Goal: Task Accomplishment & Management: Use online tool/utility

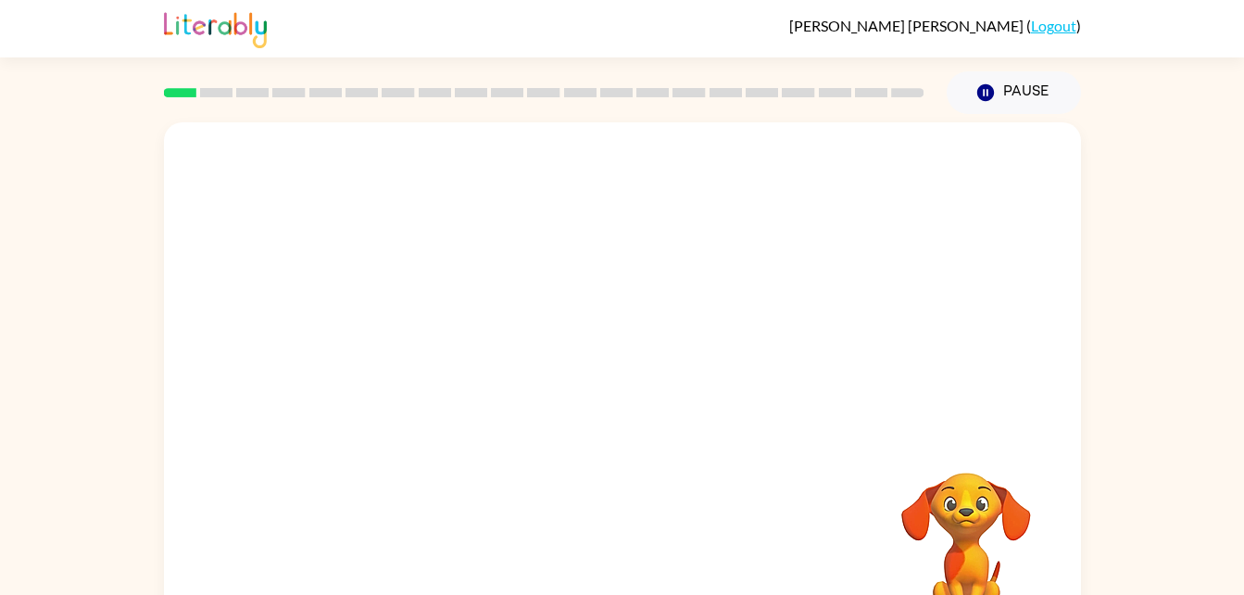
click at [259, 158] on div at bounding box center [622, 277] width 917 height 311
click at [609, 407] on icon "button" at bounding box center [622, 396] width 32 height 32
click at [594, 444] on div at bounding box center [622, 386] width 917 height 529
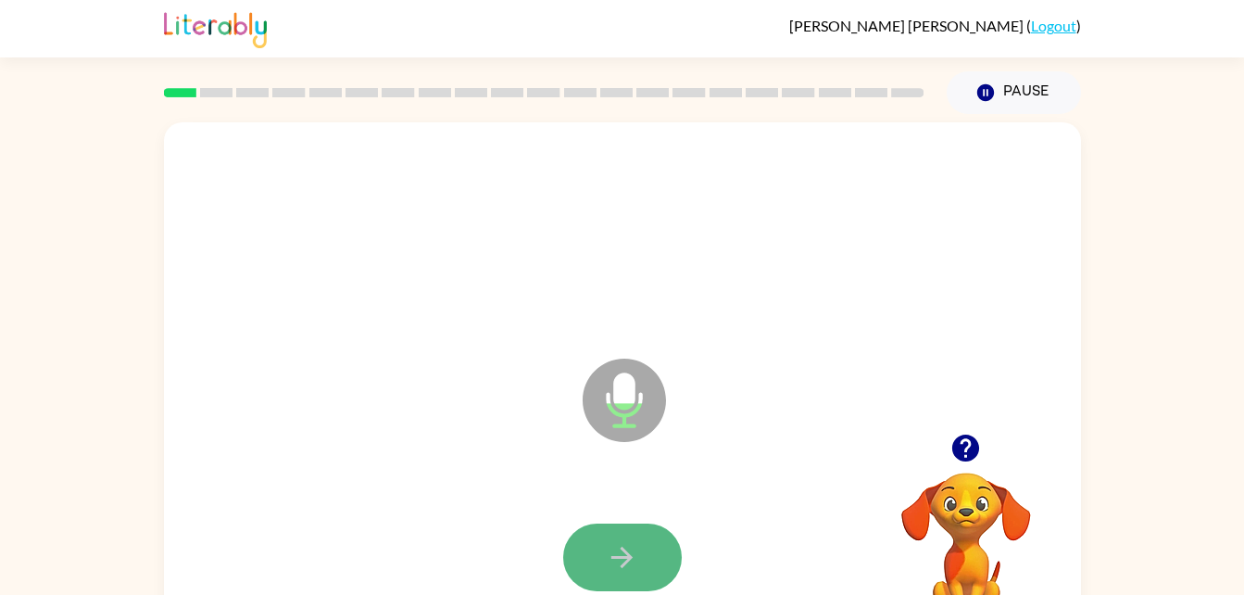
click at [624, 579] on button "button" at bounding box center [622, 557] width 119 height 68
click at [614, 546] on icon "button" at bounding box center [622, 557] width 32 height 32
click at [615, 559] on icon "button" at bounding box center [622, 557] width 32 height 32
click at [648, 536] on button "button" at bounding box center [622, 557] width 119 height 68
click at [645, 557] on button "button" at bounding box center [622, 557] width 119 height 68
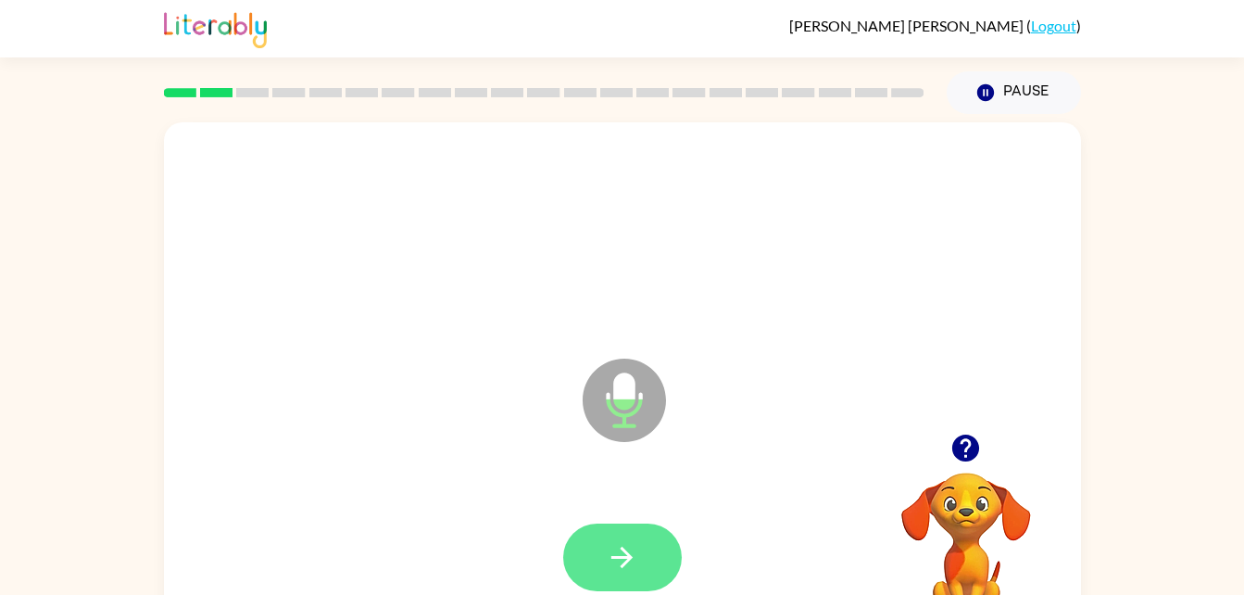
click at [600, 561] on button "button" at bounding box center [622, 557] width 119 height 68
click at [613, 554] on icon "button" at bounding box center [622, 557] width 32 height 32
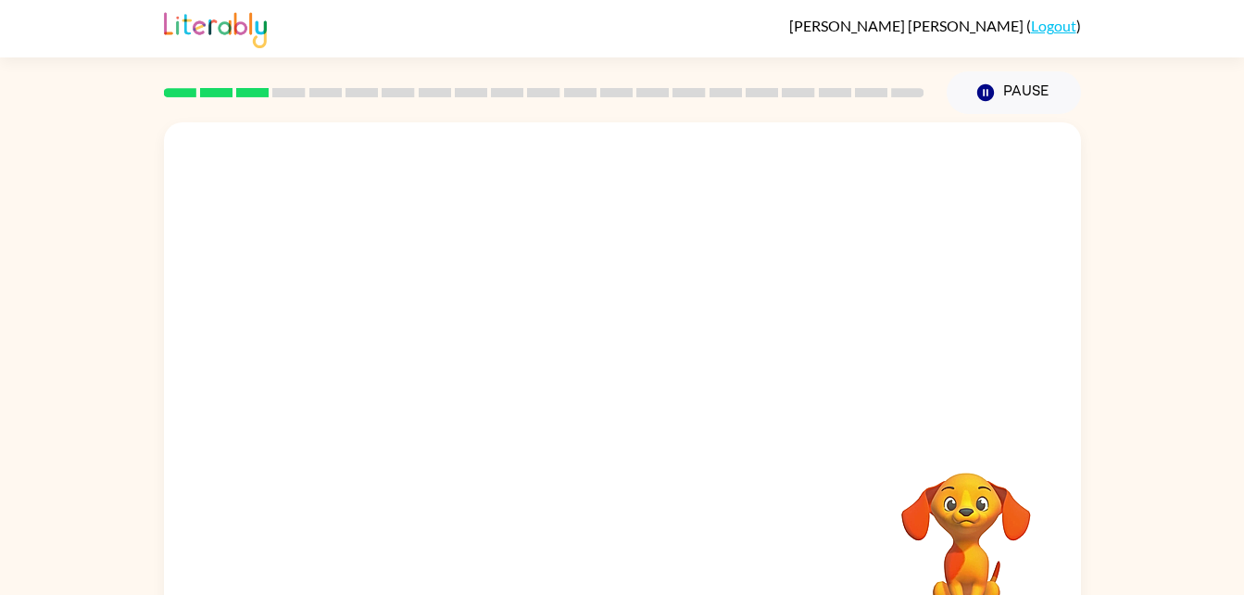
click at [613, 554] on div at bounding box center [623, 558] width 880 height 152
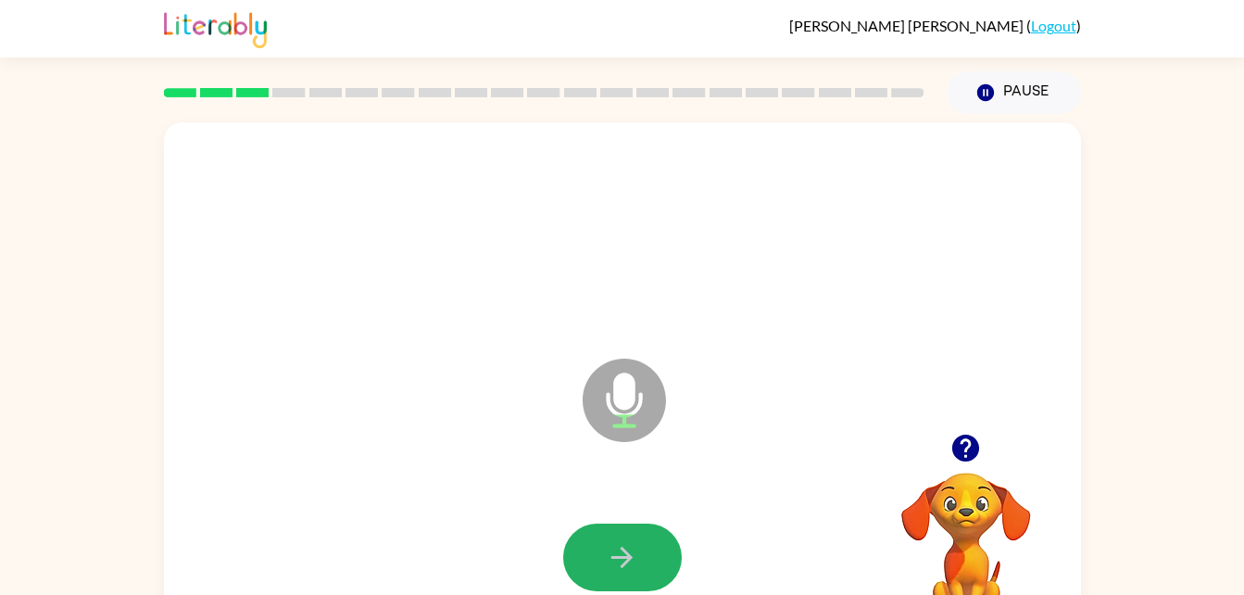
click at [613, 554] on icon "button" at bounding box center [622, 557] width 32 height 32
click at [610, 557] on icon "button" at bounding box center [622, 557] width 32 height 32
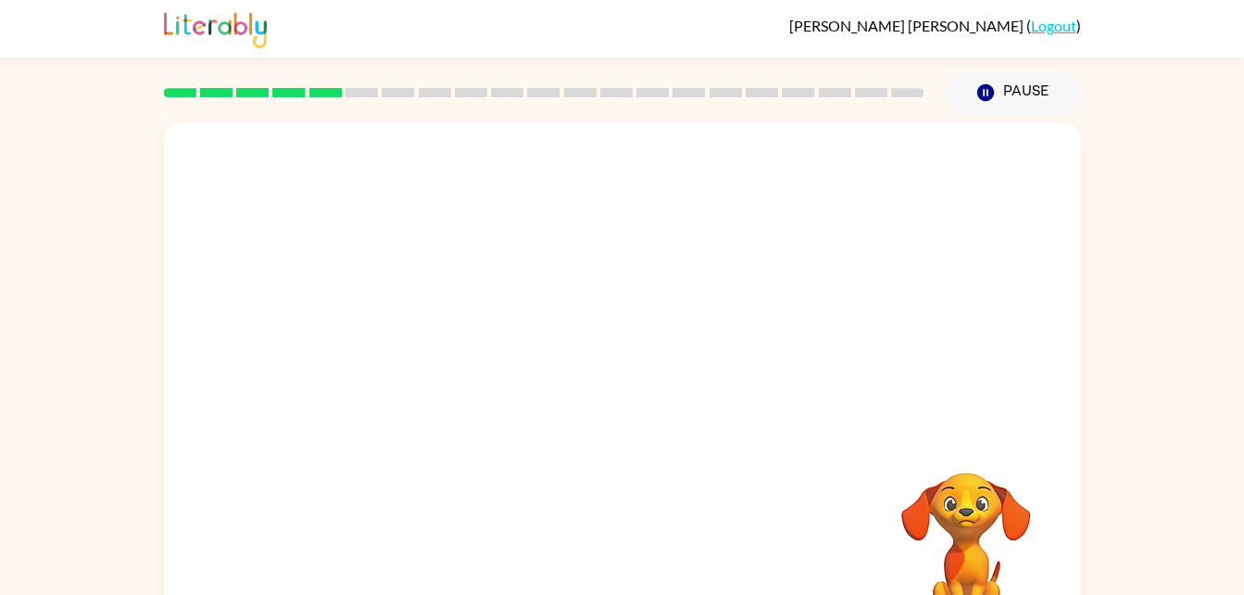
click at [612, 552] on div "Your browser must support playing .mp4 files to use Literably. Please try using…" at bounding box center [622, 386] width 917 height 529
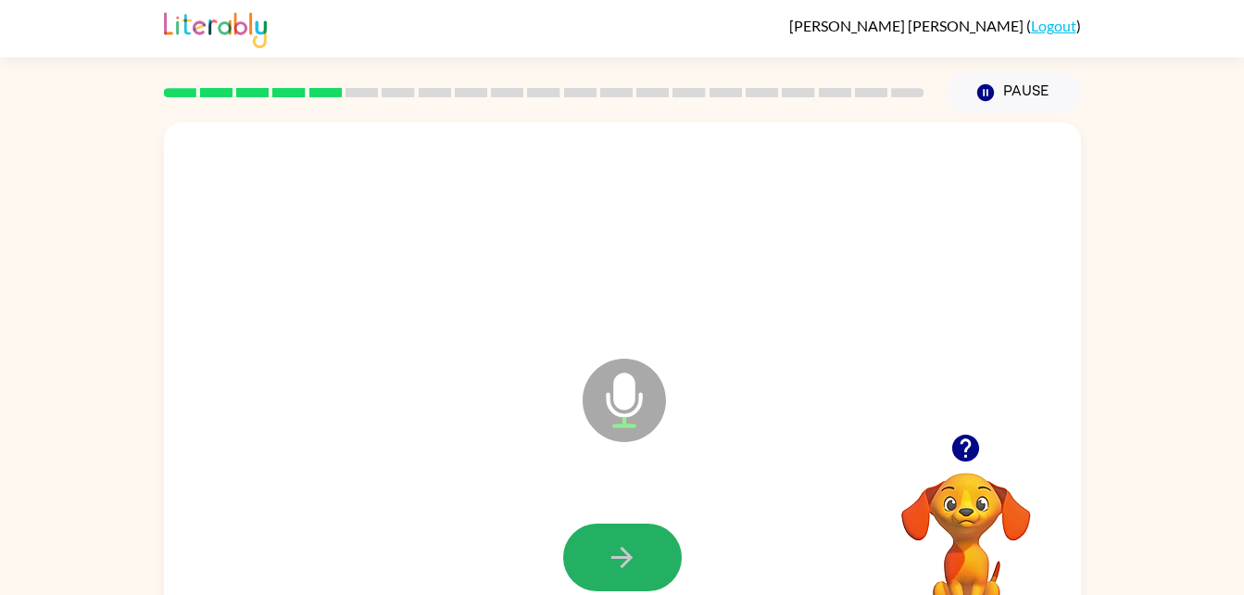
click at [612, 555] on icon "button" at bounding box center [622, 557] width 32 height 32
drag, startPoint x: 642, startPoint y: 550, endPoint x: 505, endPoint y: 491, distance: 149.4
click at [505, 491] on div at bounding box center [623, 558] width 880 height 152
click at [638, 545] on button "button" at bounding box center [622, 557] width 119 height 68
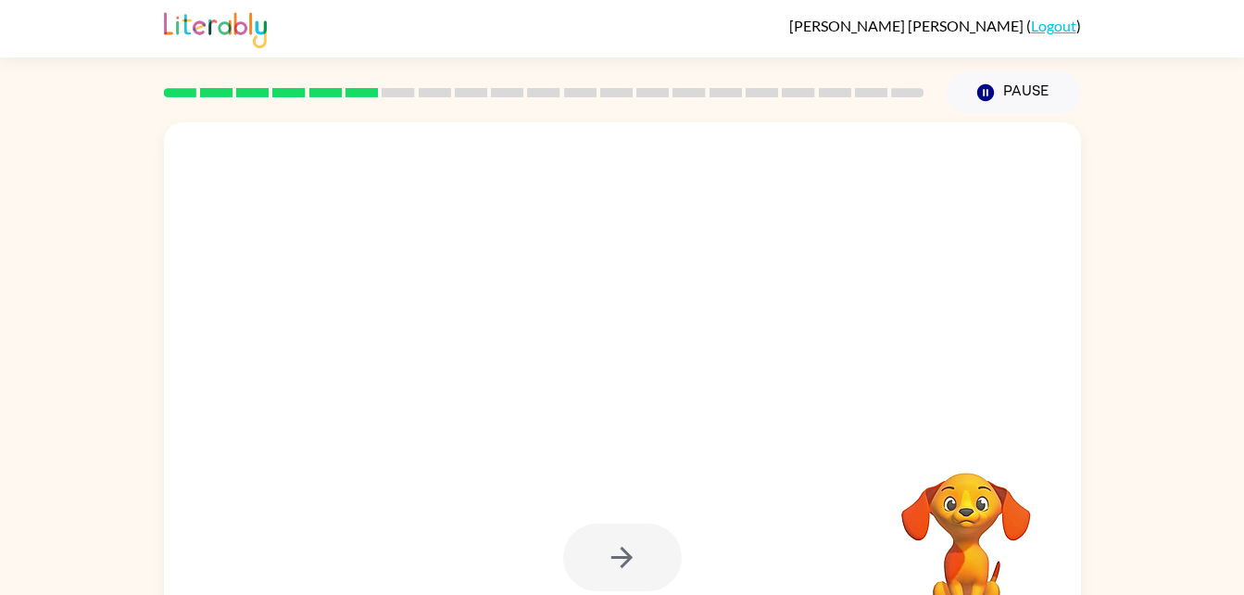
click at [619, 548] on div at bounding box center [622, 557] width 119 height 68
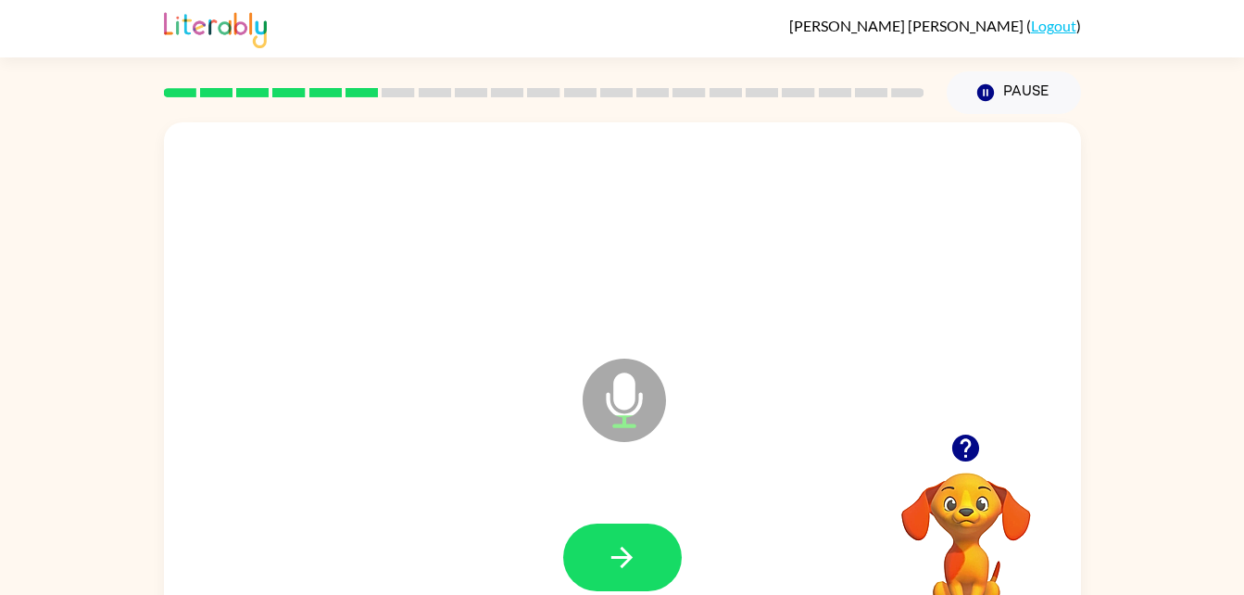
click at [393, 339] on div "Microphone The Microphone is here when it is your turn to talk" at bounding box center [578, 354] width 791 height 67
click at [612, 544] on icon "button" at bounding box center [622, 557] width 32 height 32
click at [607, 548] on icon "button" at bounding box center [622, 557] width 32 height 32
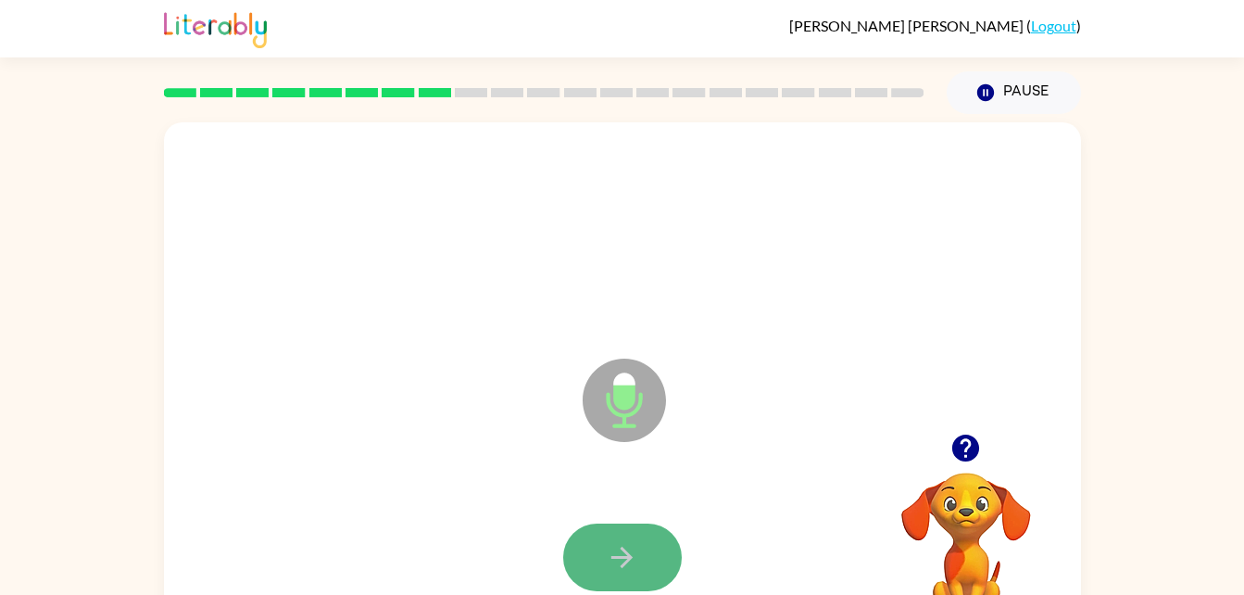
click at [621, 551] on icon "button" at bounding box center [622, 557] width 32 height 32
click at [622, 545] on icon "button" at bounding box center [622, 557] width 32 height 32
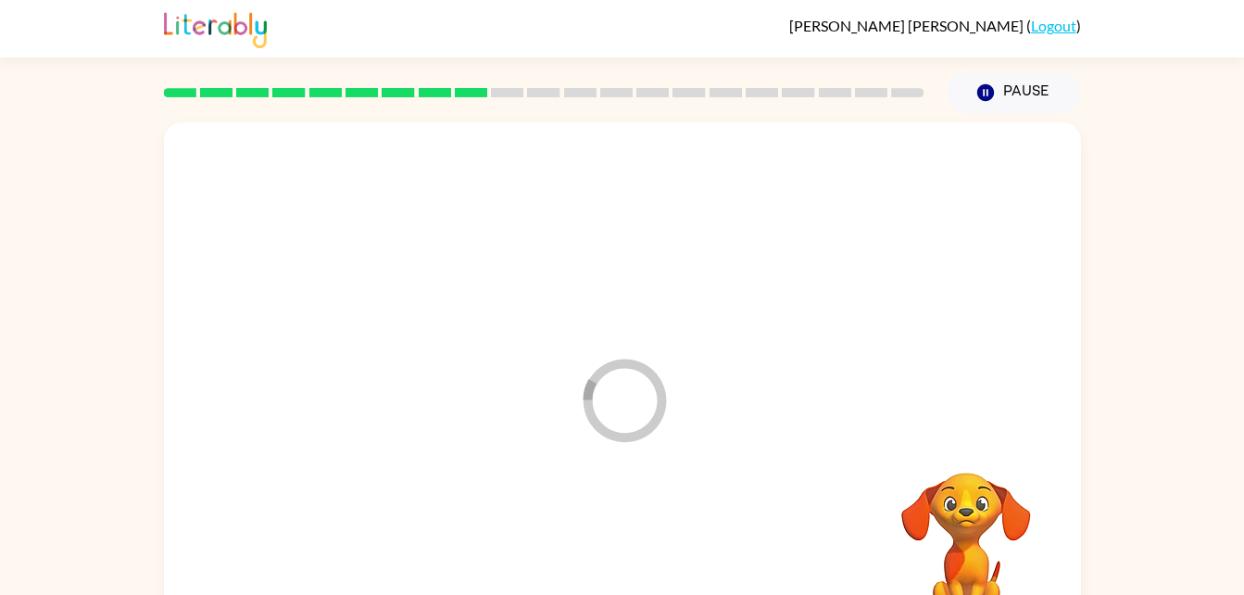
click at [622, 545] on div at bounding box center [623, 558] width 880 height 152
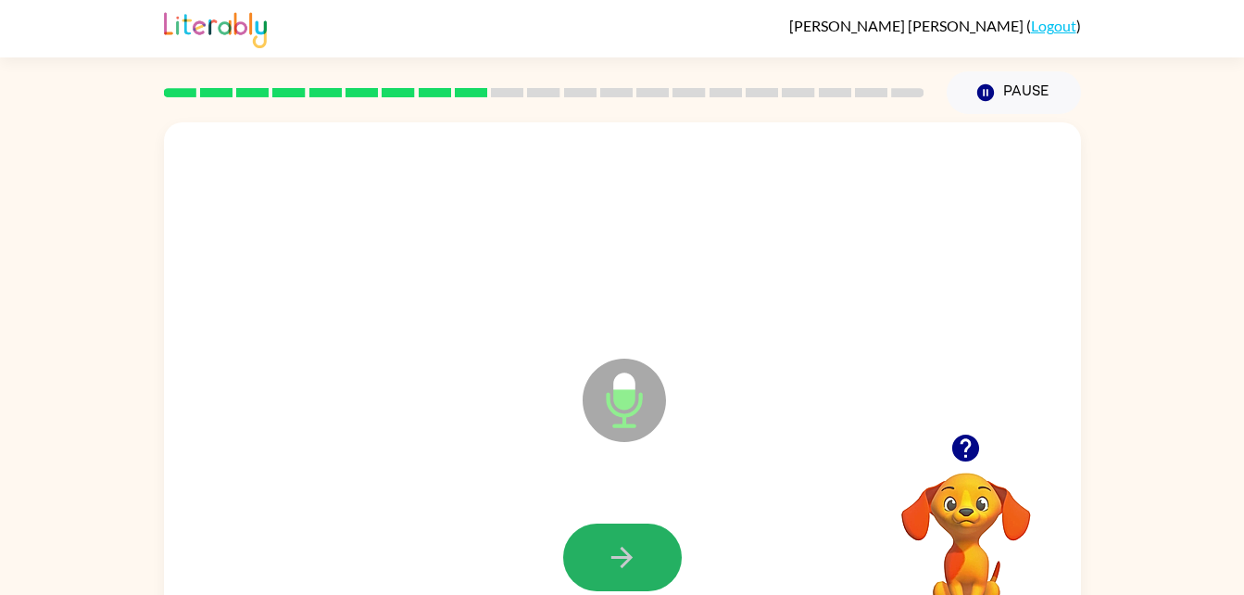
click at [622, 545] on icon "button" at bounding box center [622, 557] width 32 height 32
click at [622, 546] on icon "button" at bounding box center [622, 557] width 32 height 32
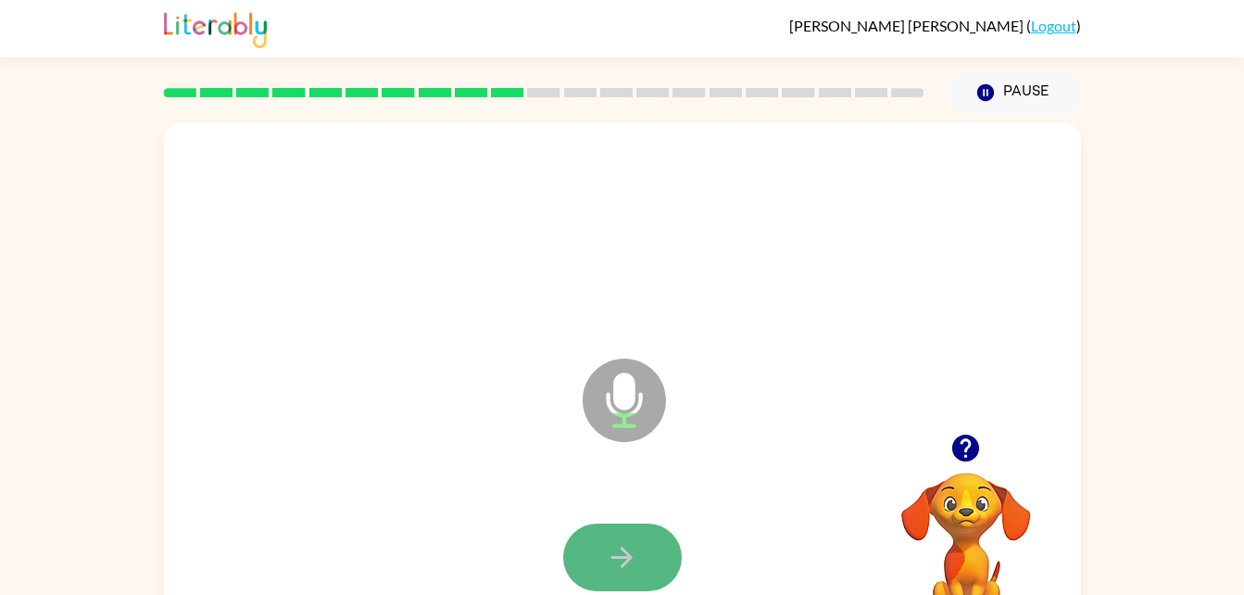
click at [622, 546] on icon "button" at bounding box center [622, 557] width 32 height 32
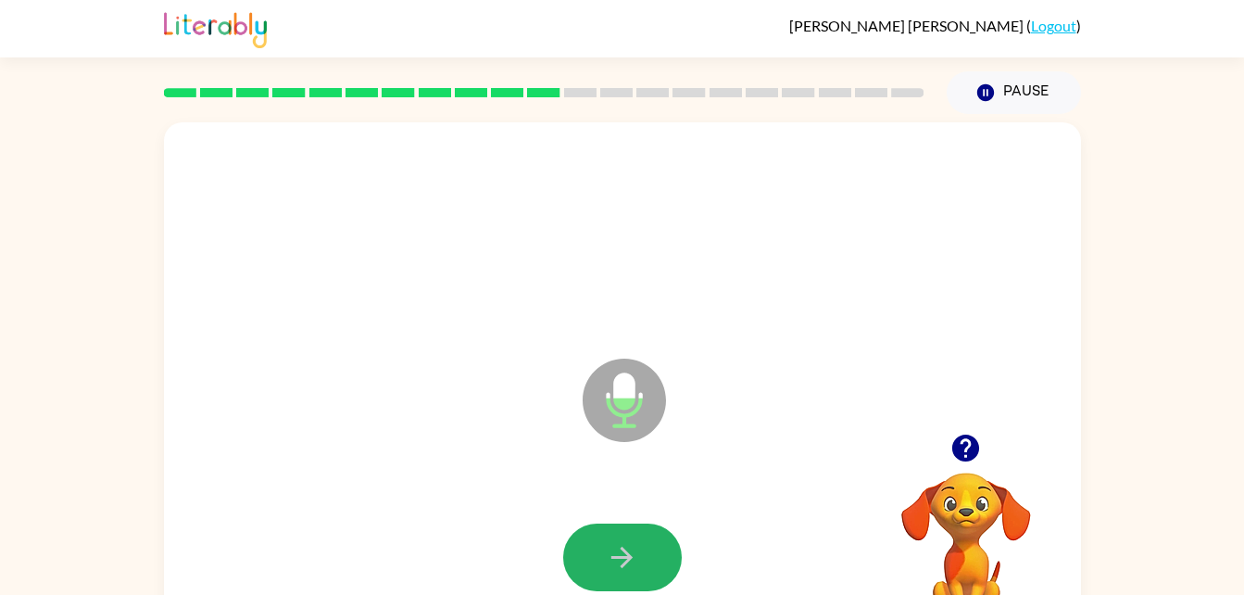
click at [622, 546] on icon "button" at bounding box center [622, 557] width 32 height 32
click at [615, 551] on icon "button" at bounding box center [622, 557] width 32 height 32
click at [621, 554] on icon "button" at bounding box center [622, 557] width 32 height 32
click at [621, 557] on icon "button" at bounding box center [622, 557] width 21 height 21
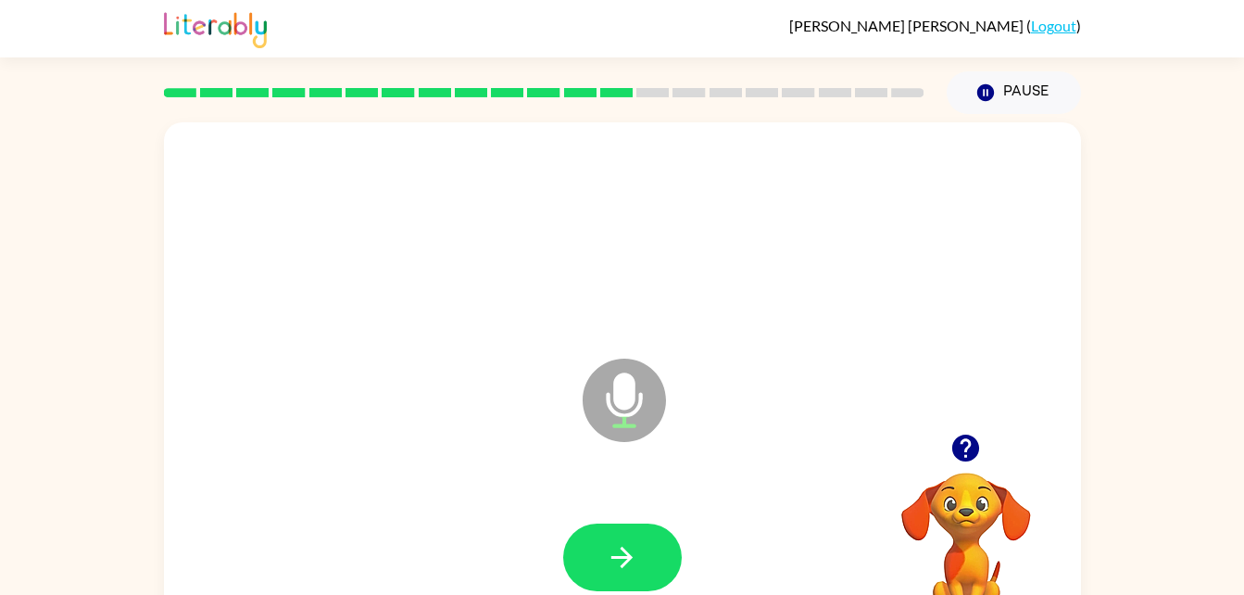
click at [621, 557] on icon "button" at bounding box center [622, 557] width 21 height 21
click at [625, 523] on button "button" at bounding box center [622, 557] width 119 height 68
click at [624, 524] on button "button" at bounding box center [622, 557] width 119 height 68
click at [610, 556] on icon "button" at bounding box center [622, 557] width 32 height 32
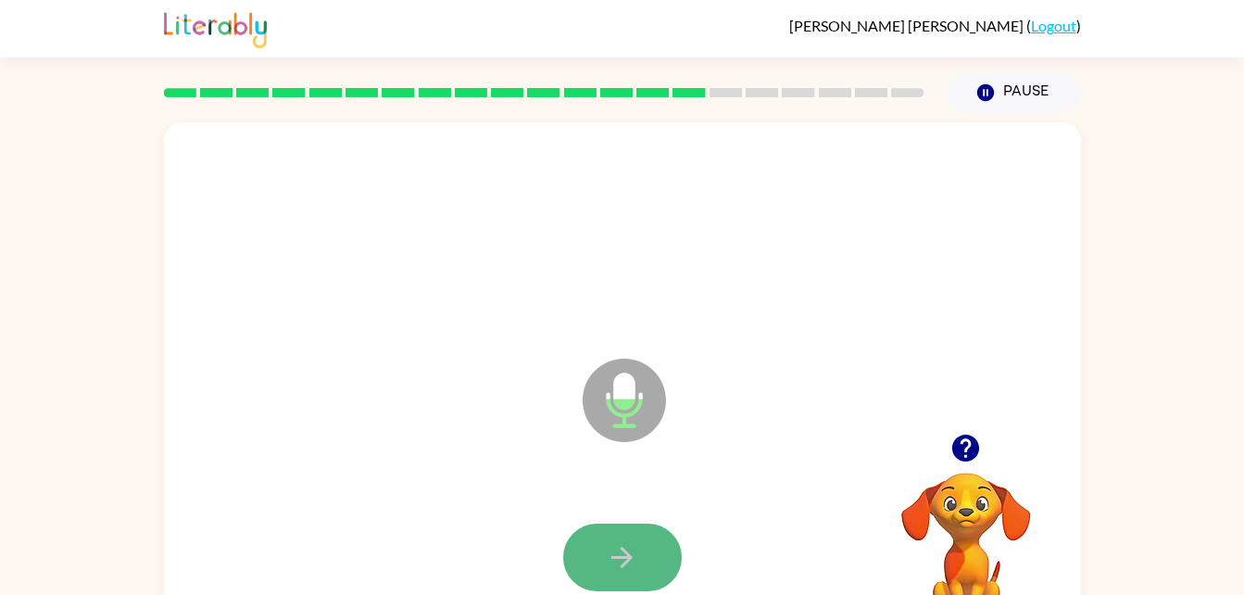
click at [619, 542] on icon "button" at bounding box center [622, 557] width 32 height 32
click at [620, 549] on icon "button" at bounding box center [622, 557] width 32 height 32
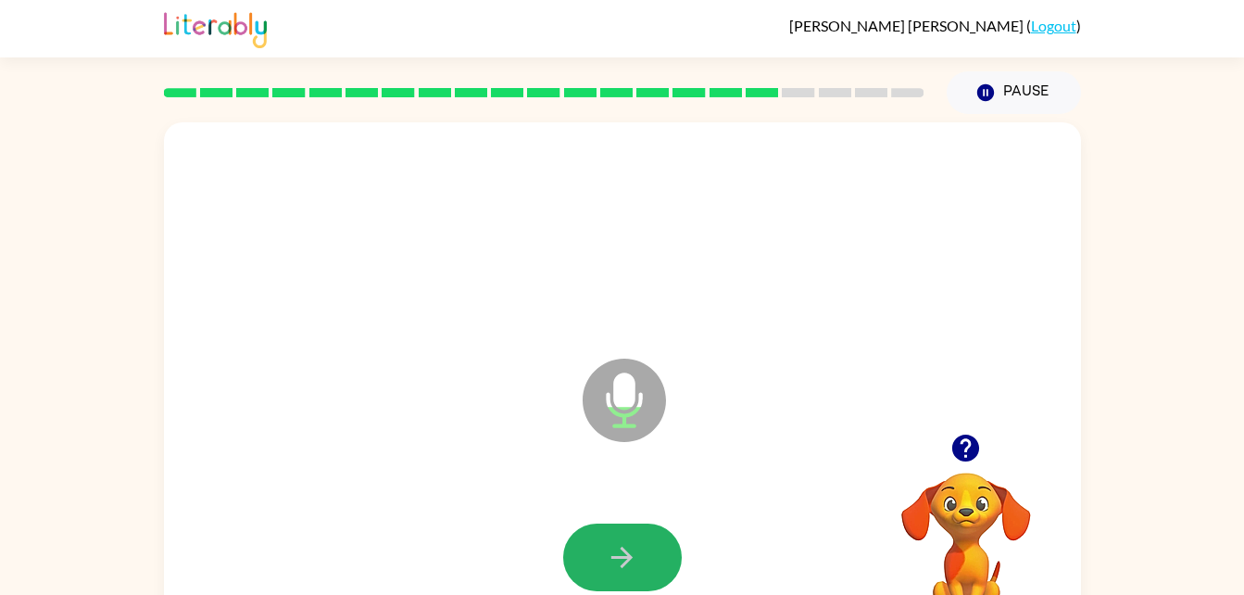
click at [620, 549] on icon "button" at bounding box center [622, 557] width 32 height 32
click at [367, 334] on div "Microphone The Microphone is here when it is your turn to talk" at bounding box center [578, 354] width 791 height 67
click at [612, 556] on icon "button" at bounding box center [622, 557] width 21 height 21
click at [618, 548] on icon "button" at bounding box center [622, 557] width 32 height 32
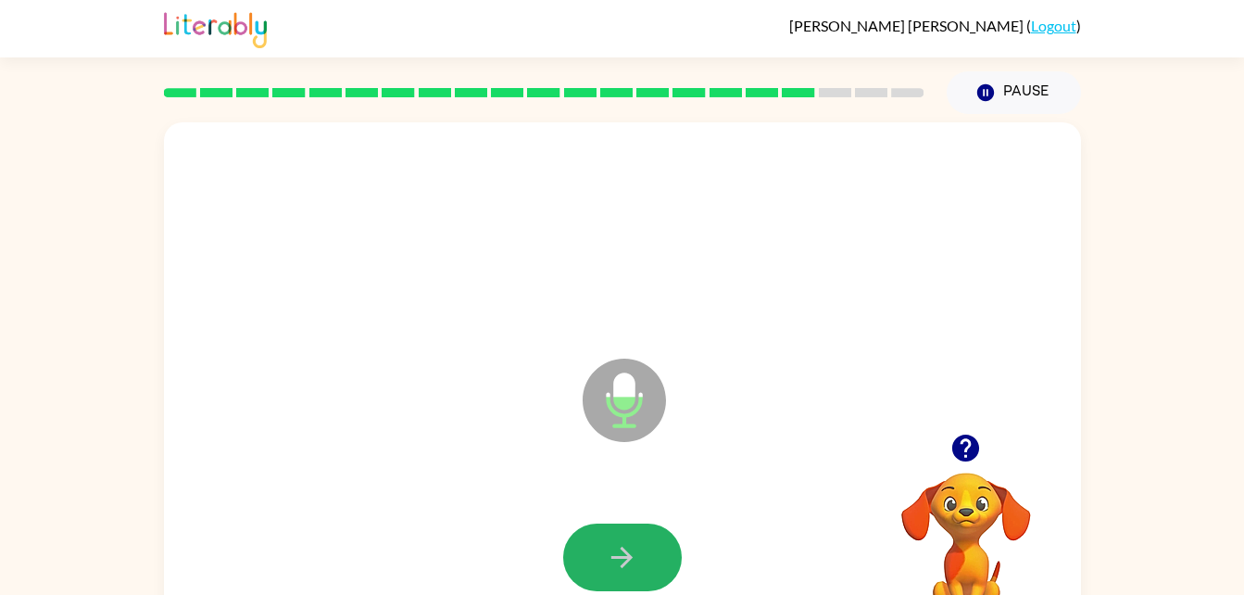
click at [618, 548] on icon "button" at bounding box center [622, 557] width 32 height 32
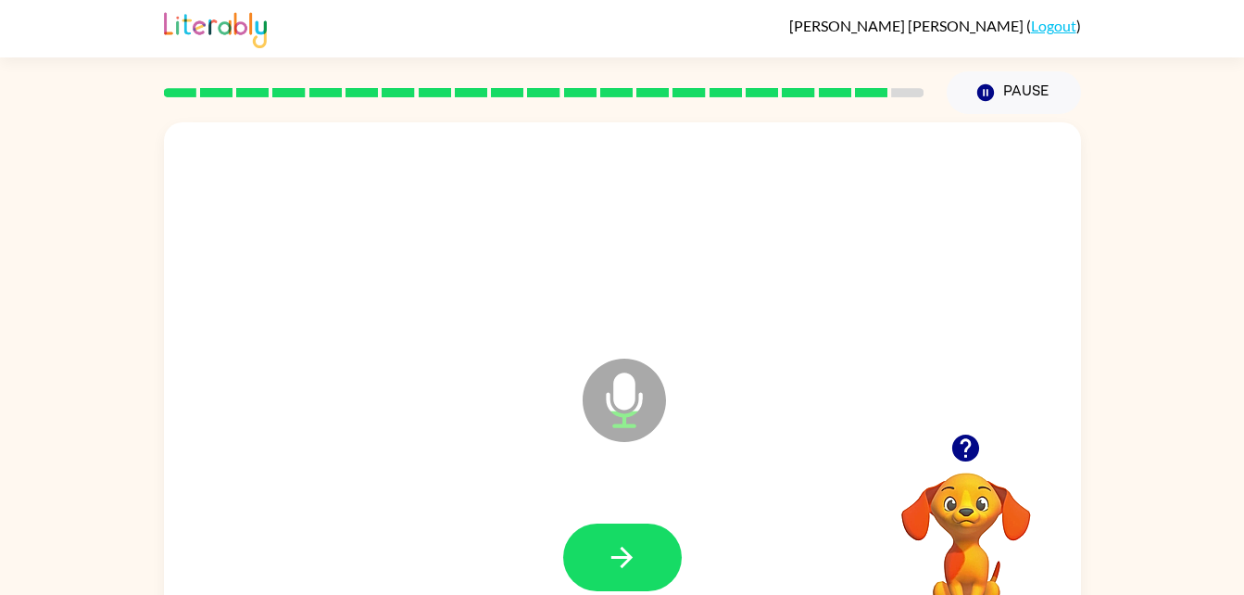
click at [618, 548] on icon "button" at bounding box center [622, 557] width 32 height 32
